Goal: Transaction & Acquisition: Purchase product/service

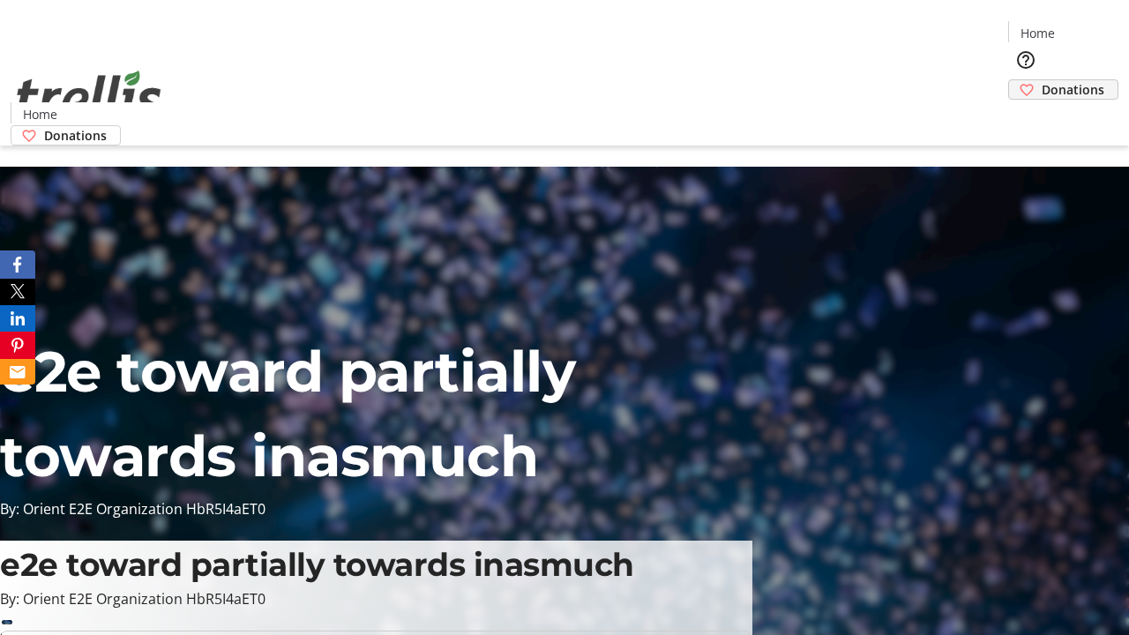
click at [1042, 80] on span "Donations" at bounding box center [1073, 89] width 63 height 19
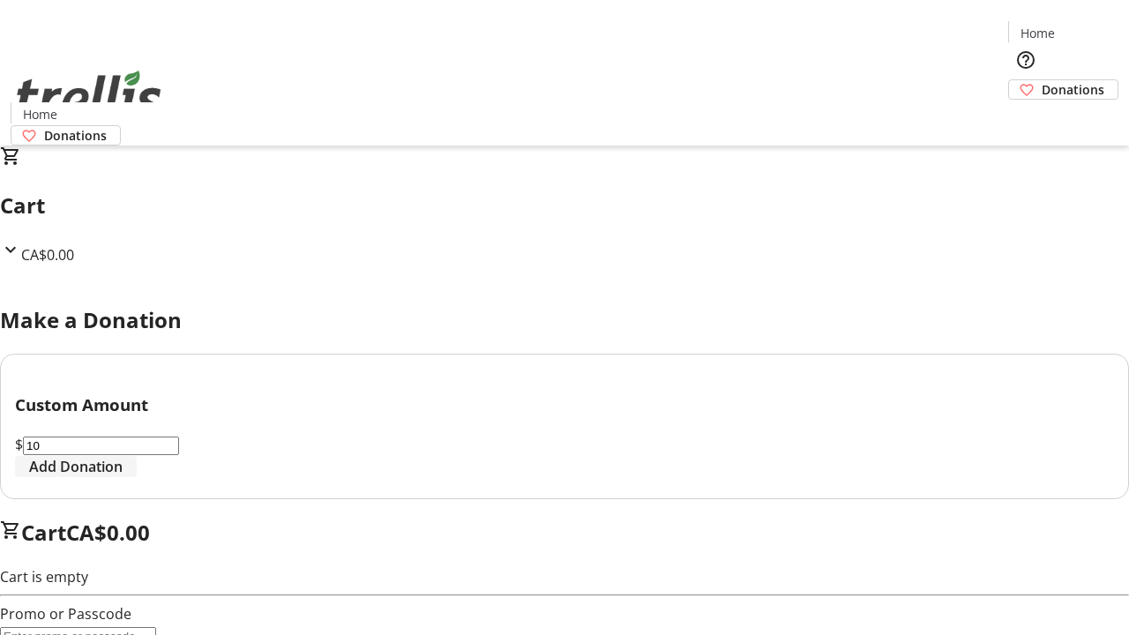
click at [123, 477] on span "Add Donation" at bounding box center [75, 466] width 93 height 21
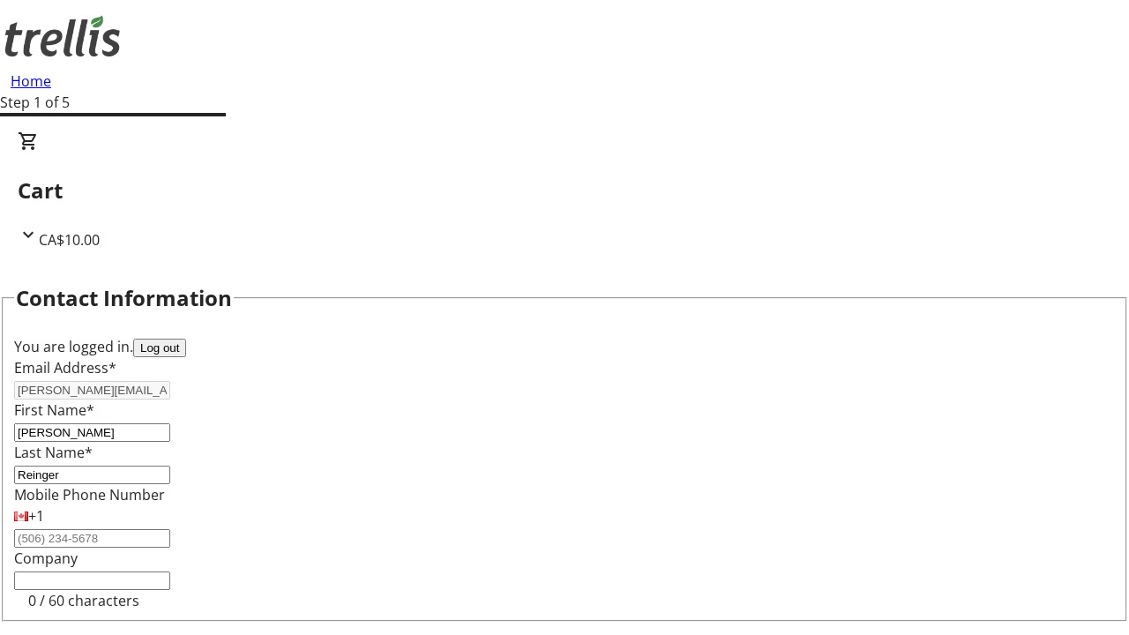
select select "BC"
select select "CA"
type input "Kelowna"
type input "V1Y 0C2"
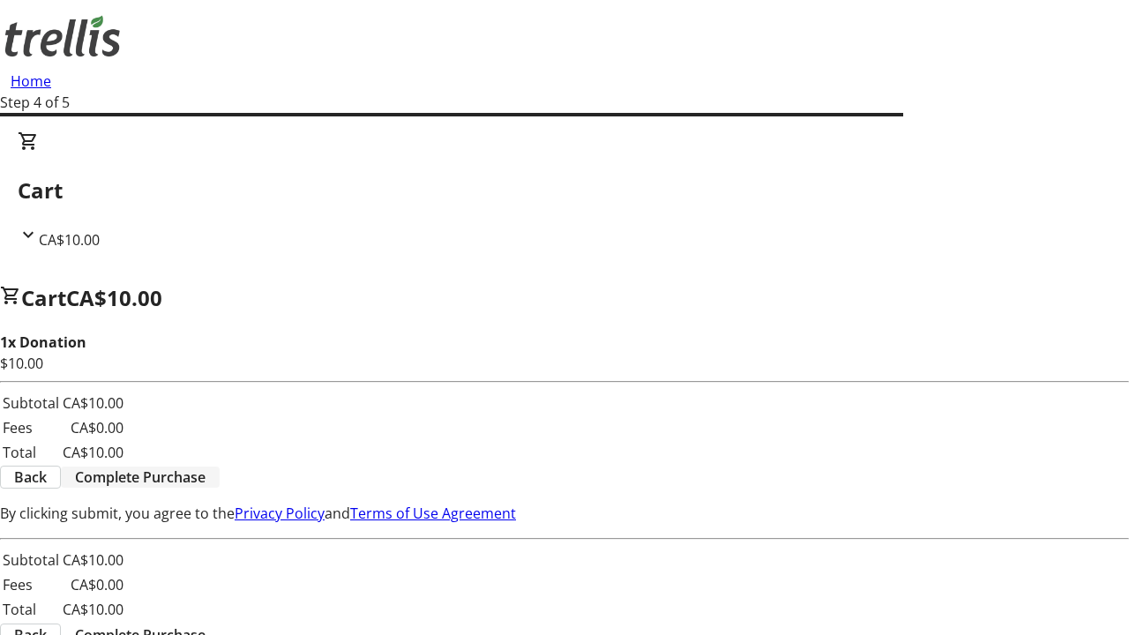
click at [206, 467] on span "Complete Purchase" at bounding box center [140, 477] width 131 height 21
